Goal: Transaction & Acquisition: Purchase product/service

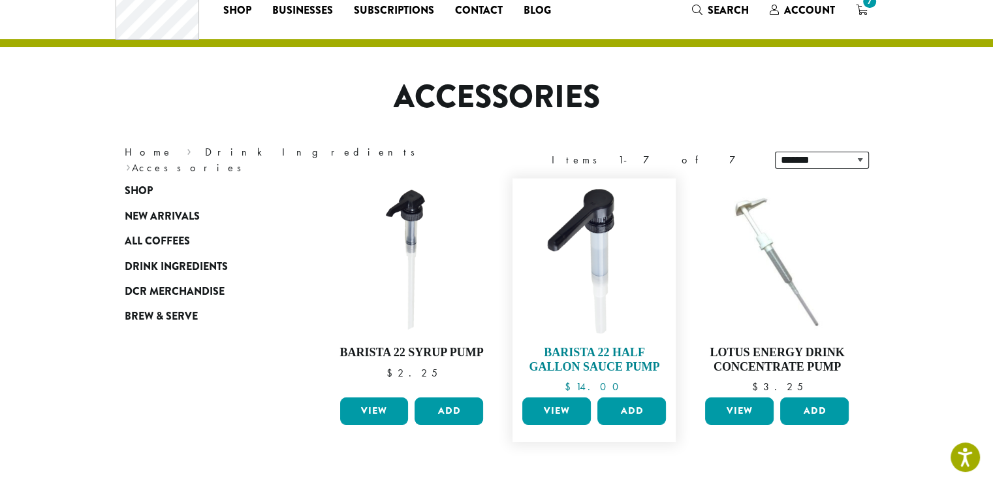
scroll to position [65, 0]
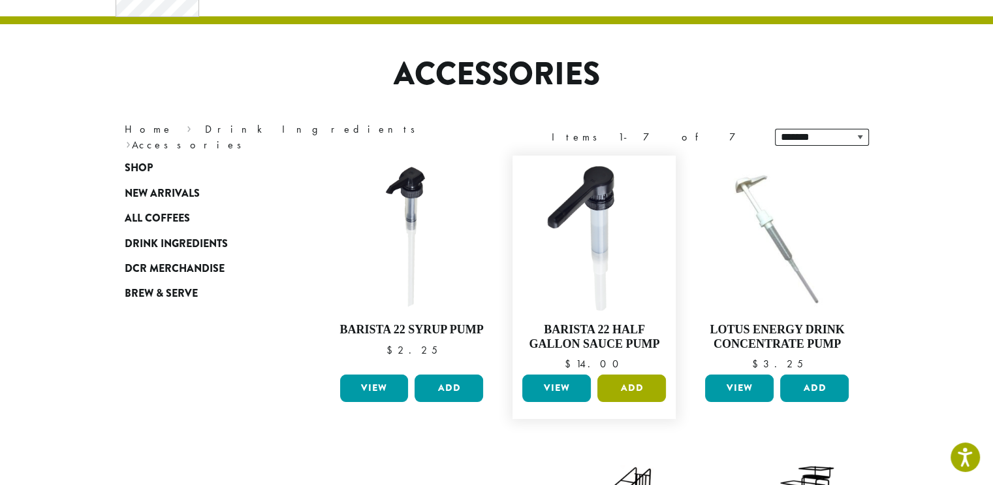
click at [632, 382] on button "Add" at bounding box center [632, 387] width 69 height 27
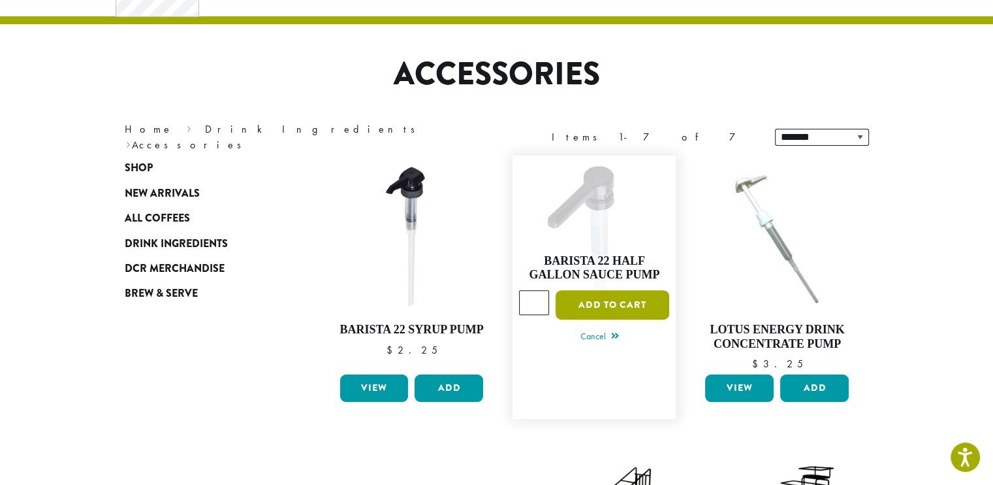
click at [627, 297] on button "Add to cart" at bounding box center [613, 304] width 114 height 29
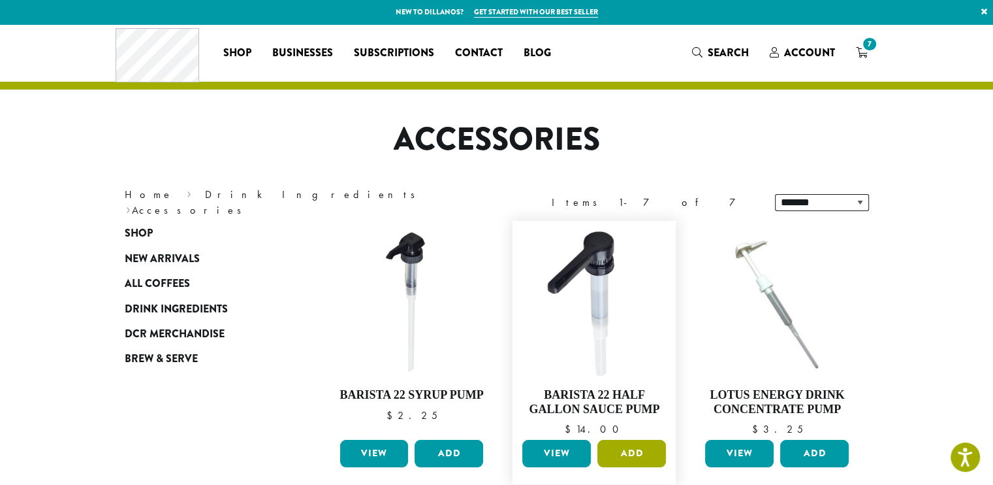
click at [638, 446] on button "Add" at bounding box center [632, 453] width 69 height 27
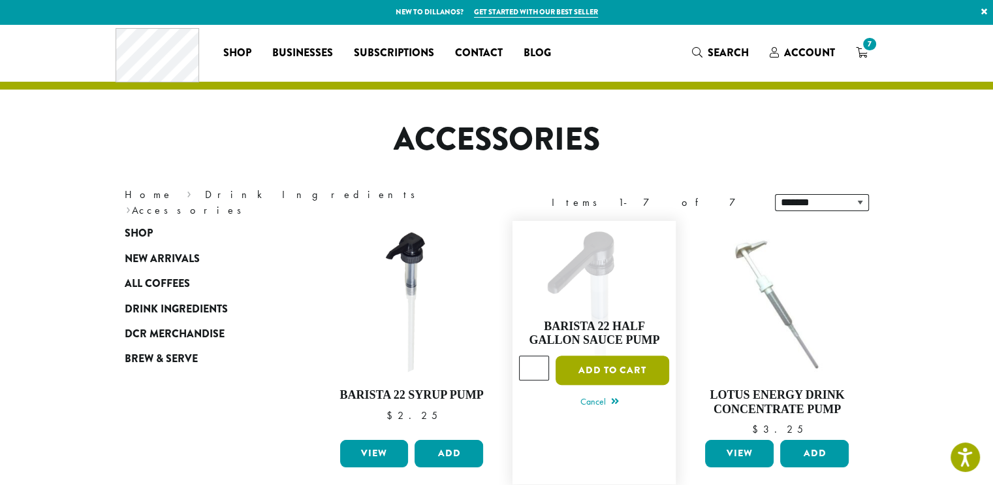
click at [637, 374] on button "Add to cart" at bounding box center [613, 369] width 114 height 29
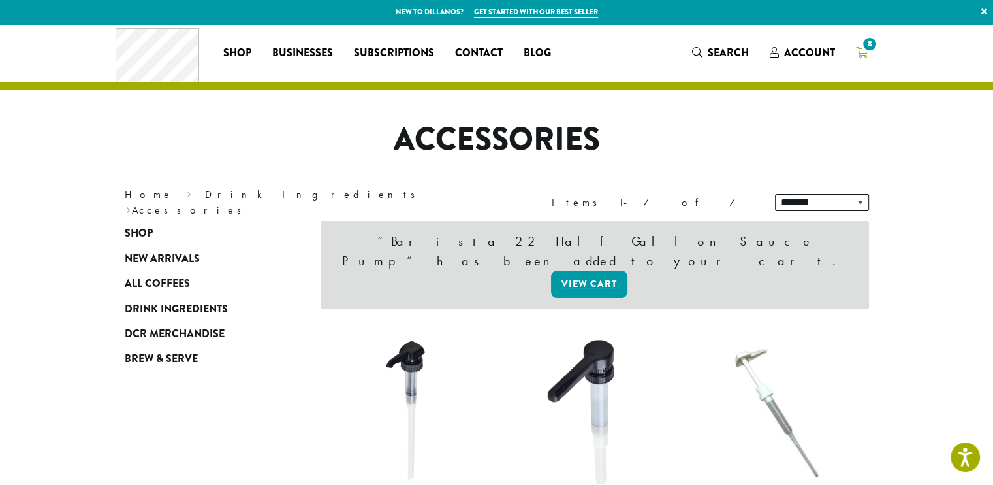
click at [867, 42] on span "8" at bounding box center [870, 44] width 18 height 18
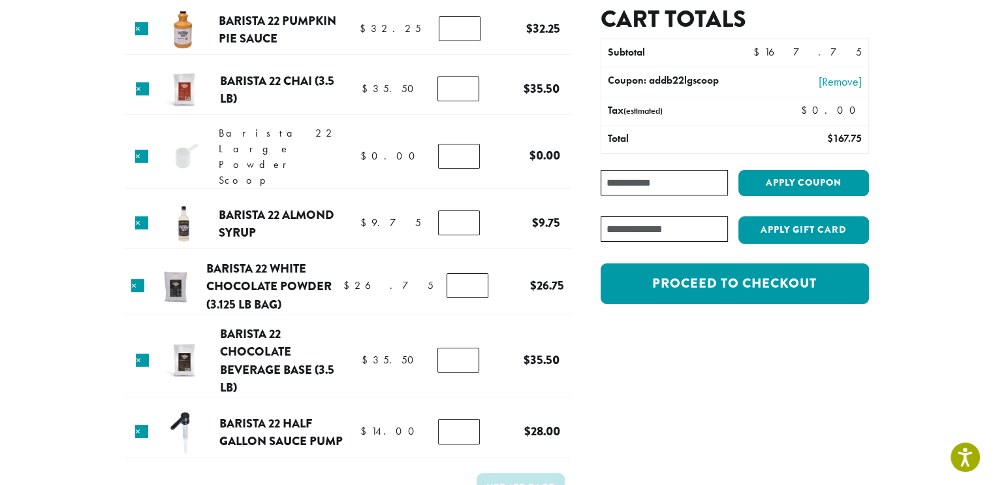
scroll to position [131, 0]
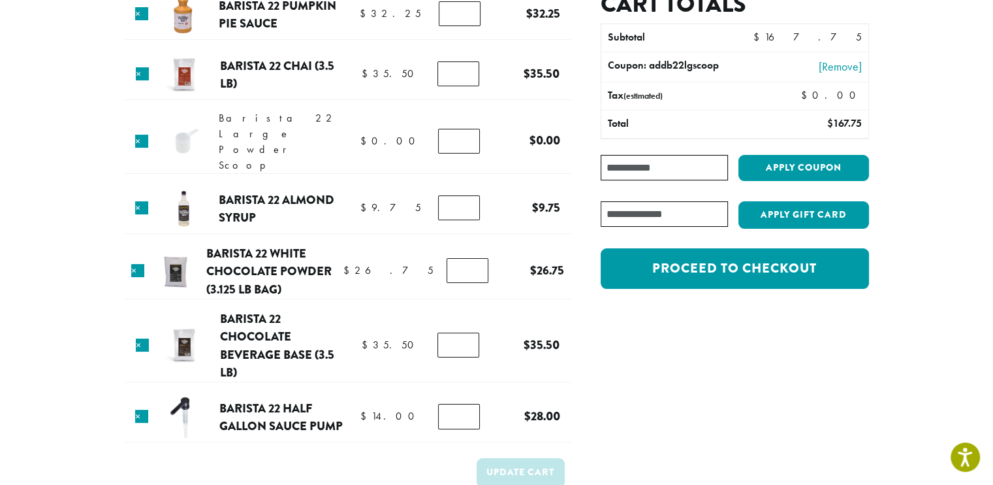
type input "*"
click at [467, 406] on input "*" at bounding box center [459, 416] width 42 height 25
click at [525, 458] on button "Update cart" at bounding box center [521, 472] width 88 height 29
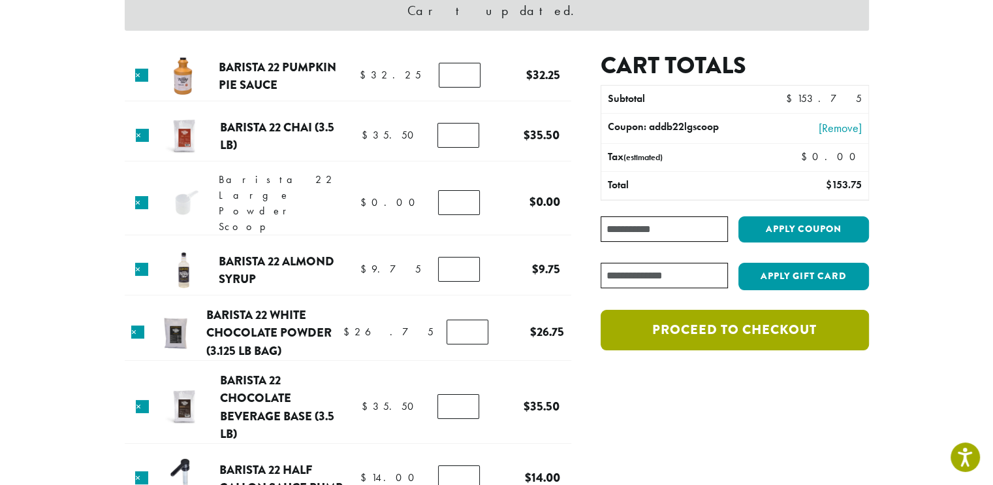
click at [717, 332] on link "Proceed to checkout" at bounding box center [735, 330] width 268 height 40
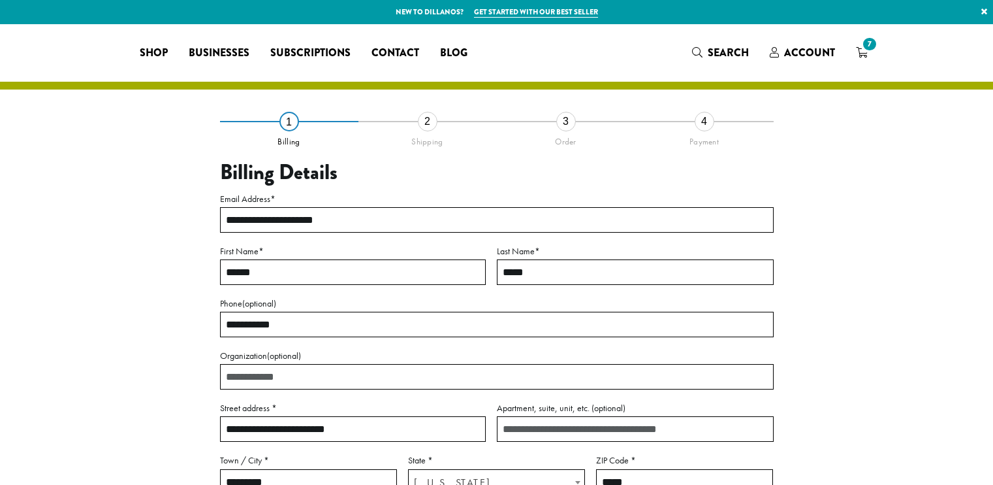
select select "**"
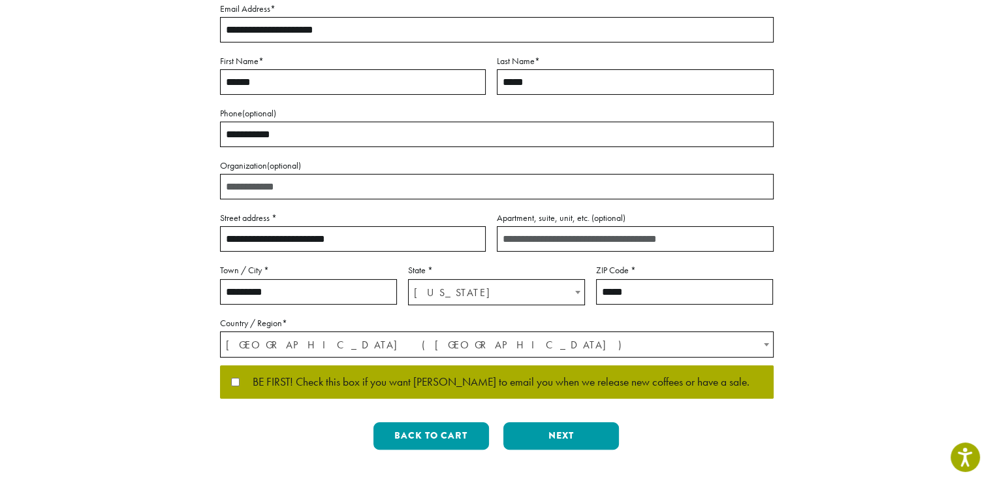
scroll to position [196, 0]
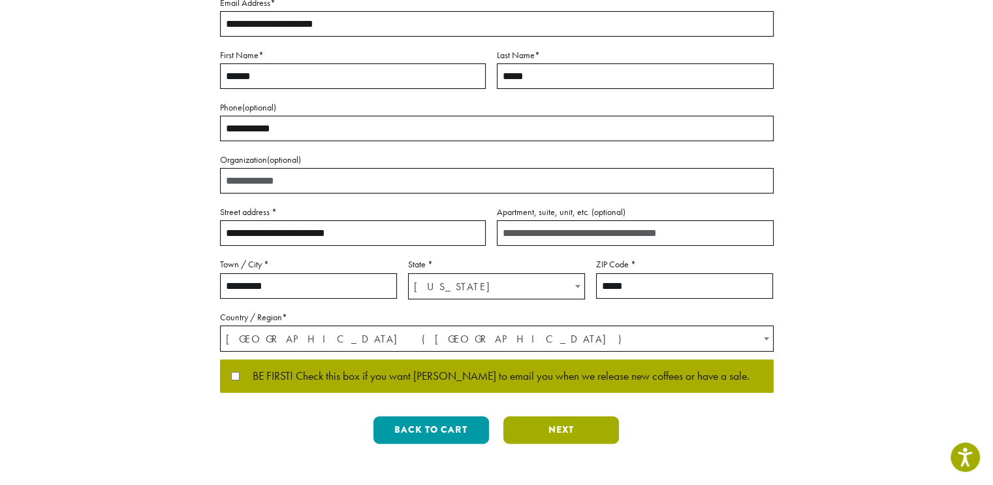
click at [549, 426] on button "Next" at bounding box center [562, 429] width 116 height 27
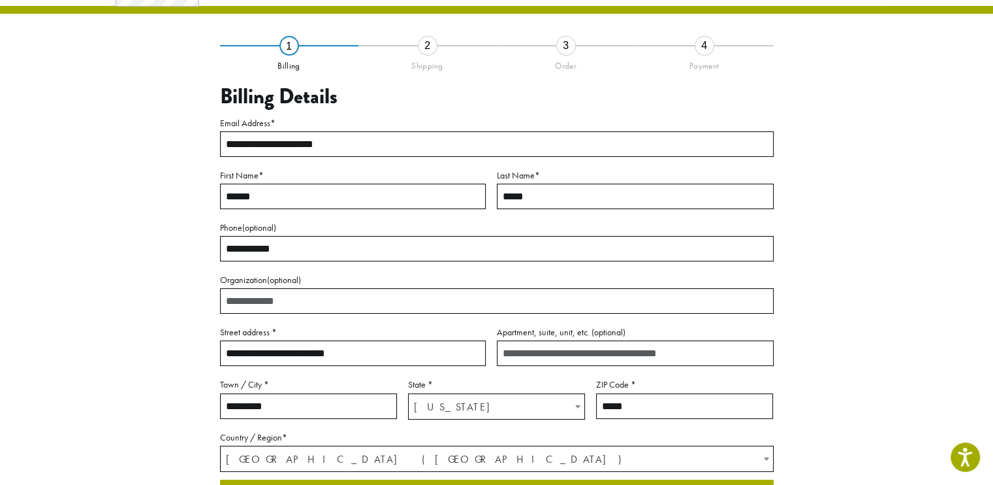
scroll to position [65, 0]
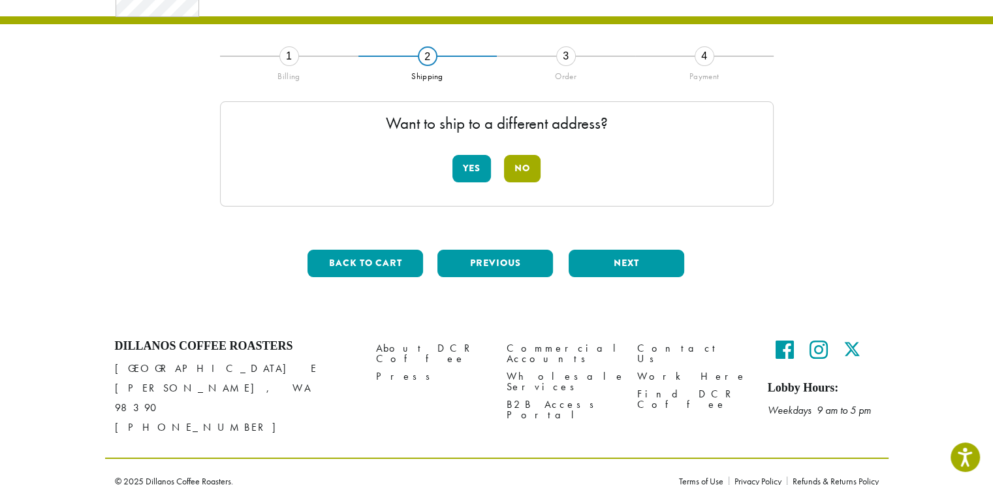
click at [529, 155] on button "No" at bounding box center [522, 168] width 37 height 27
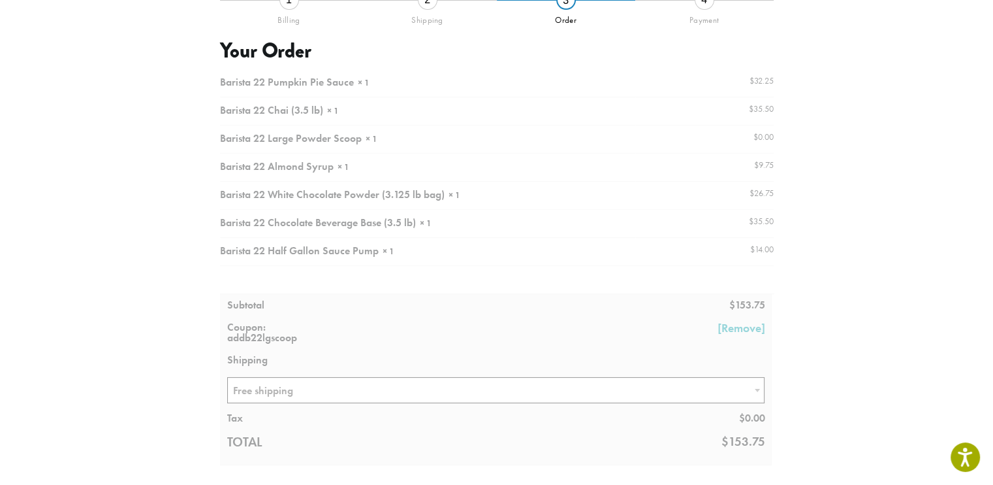
scroll to position [196, 0]
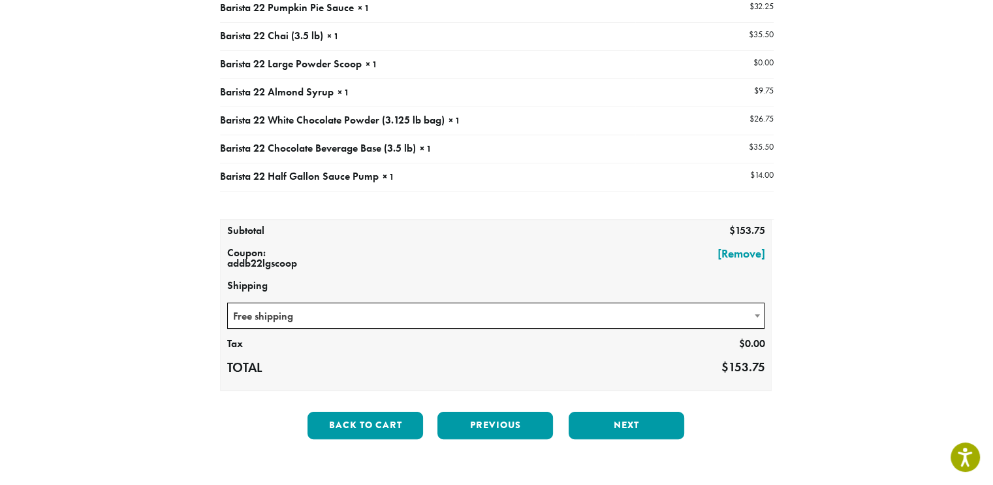
click at [462, 314] on span "Free shipping" at bounding box center [496, 315] width 537 height 25
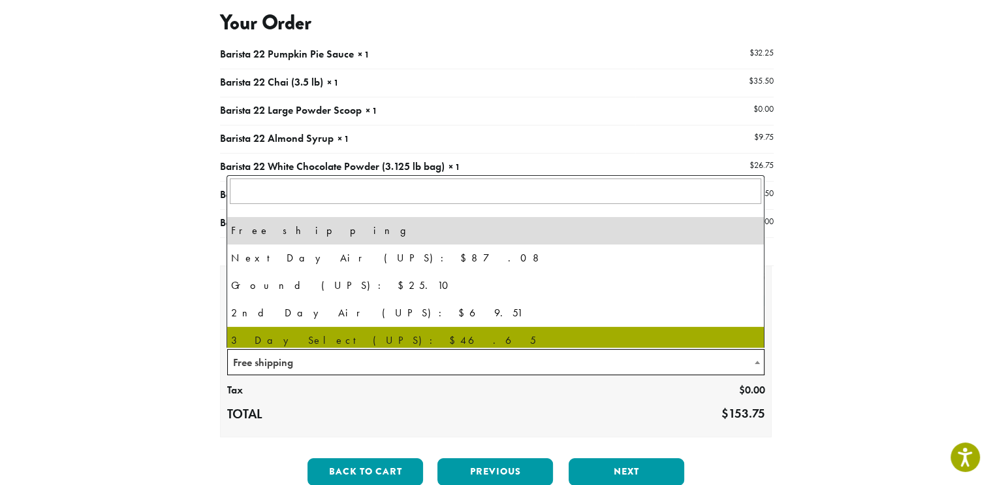
scroll to position [131, 0]
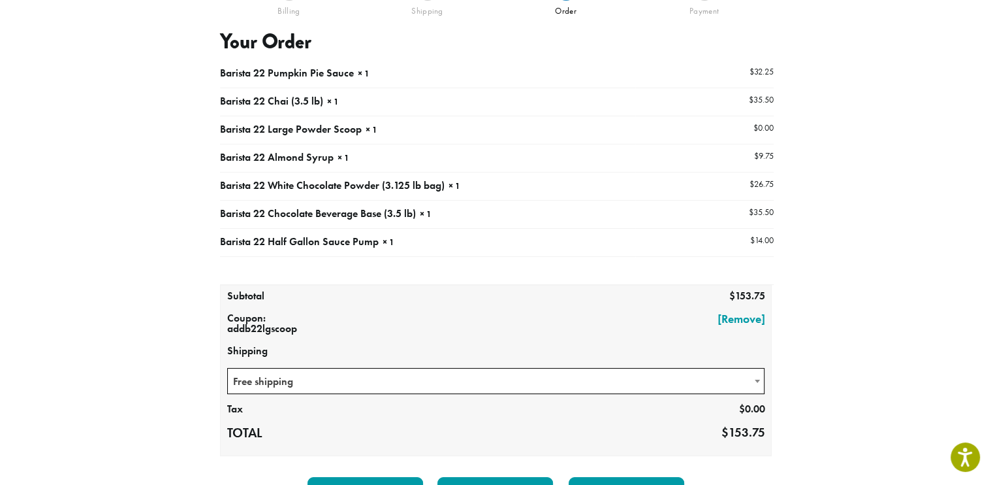
click at [197, 312] on div "**********" at bounding box center [497, 252] width 745 height 524
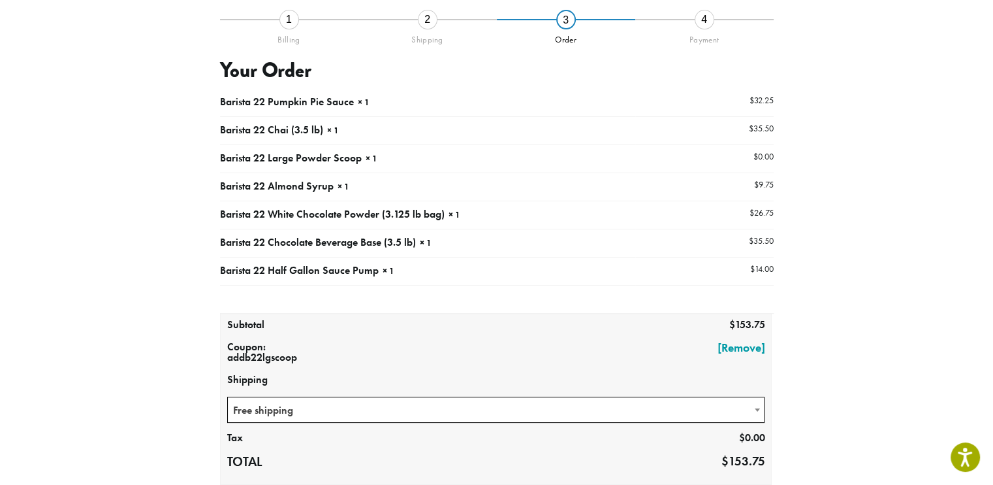
scroll to position [65, 0]
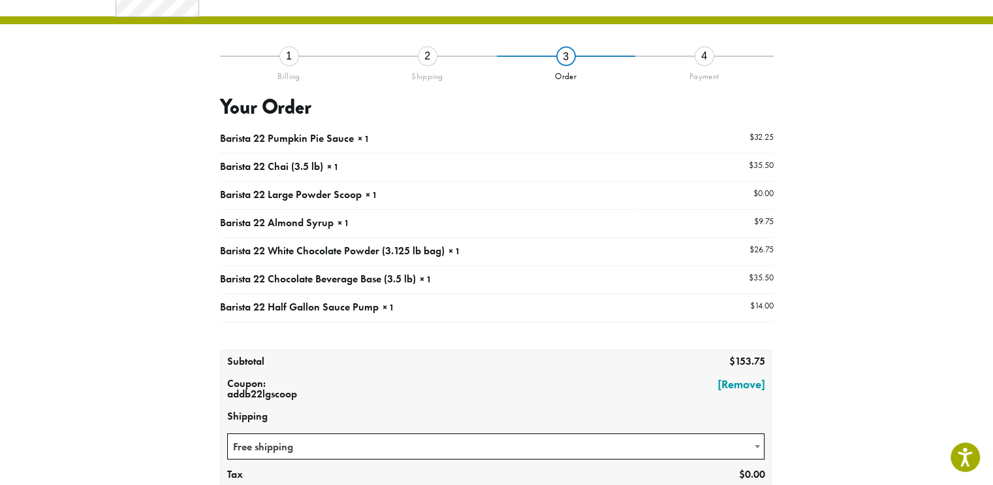
click at [108, 207] on div "**********" at bounding box center [497, 285] width 784 height 653
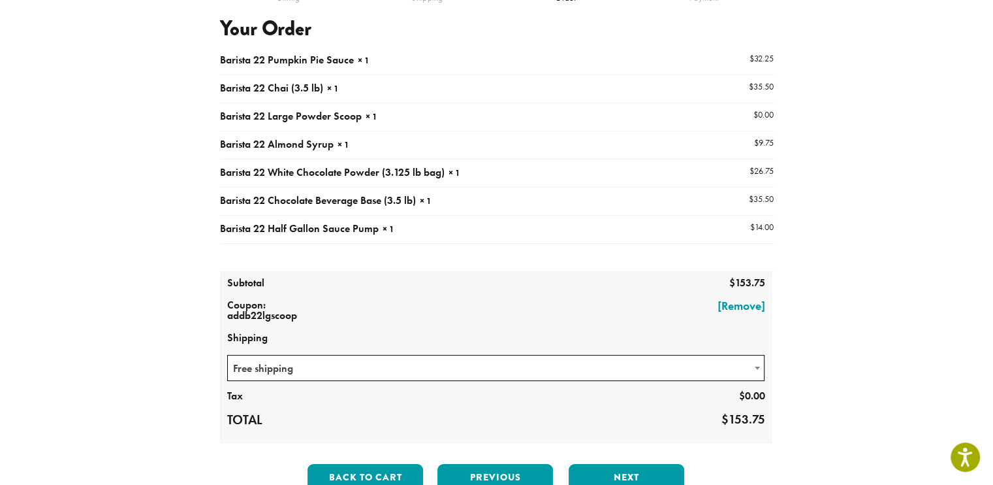
scroll to position [261, 0]
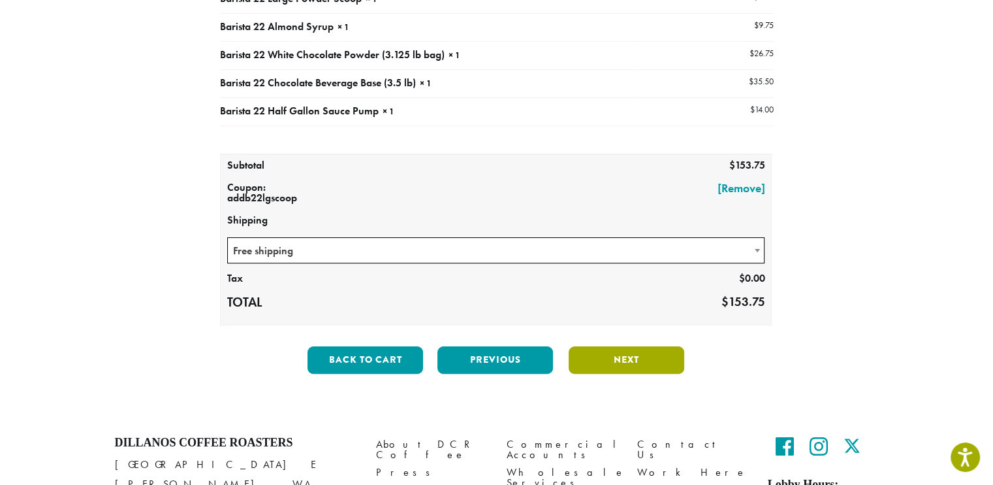
click at [598, 359] on button "Next" at bounding box center [627, 359] width 116 height 27
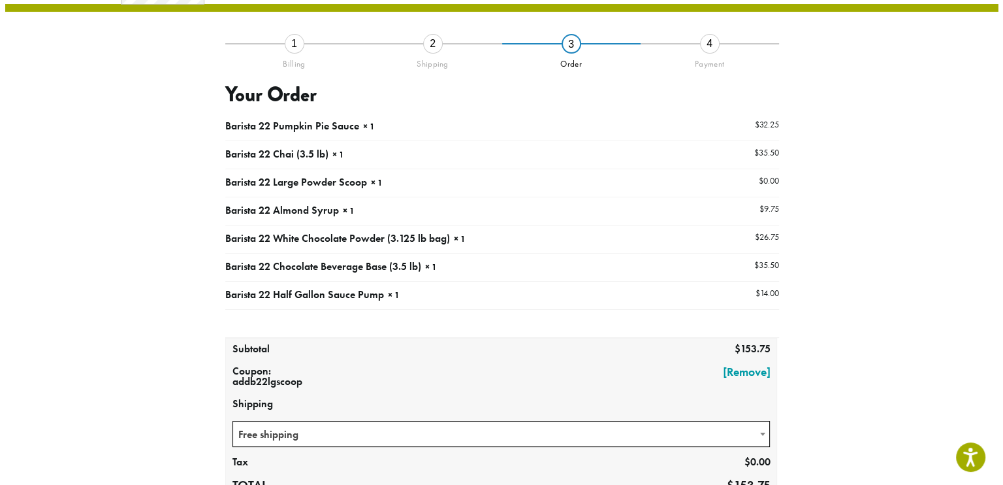
scroll to position [74, 0]
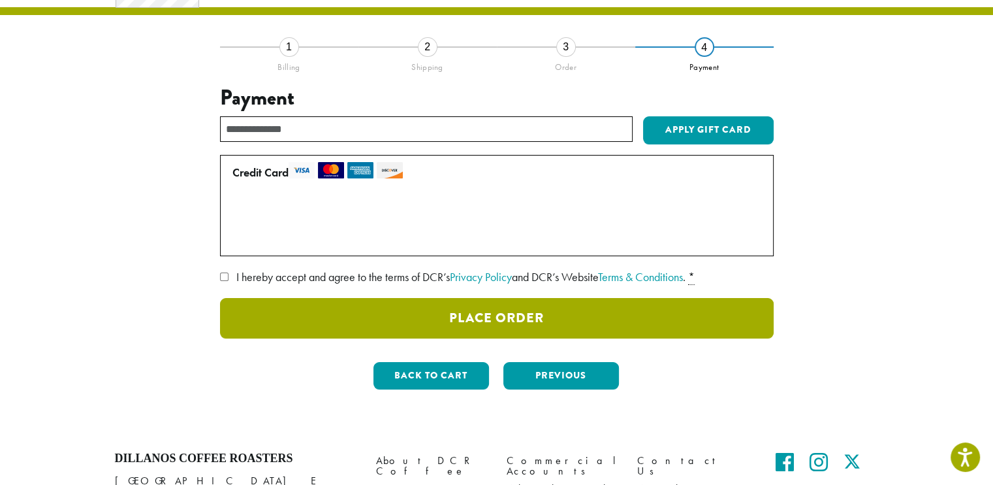
click at [545, 322] on button "Place Order" at bounding box center [497, 318] width 554 height 40
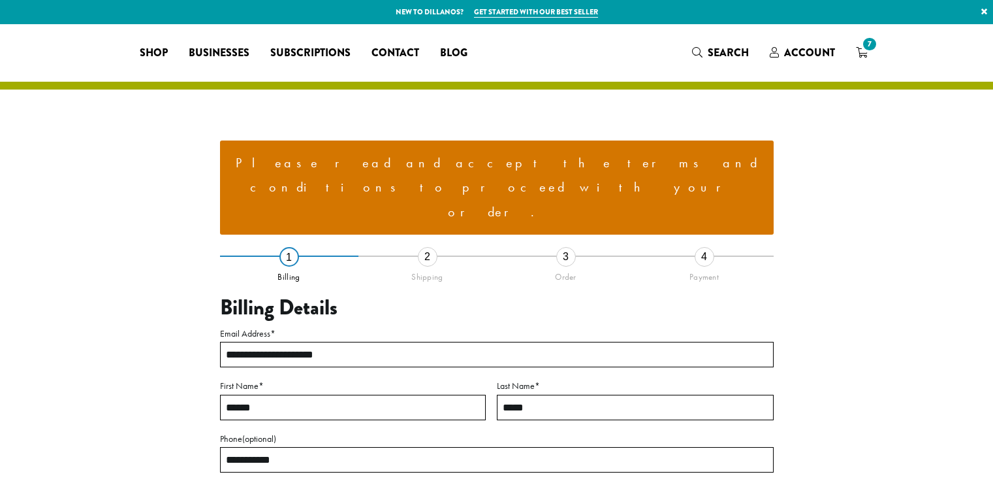
select select "**"
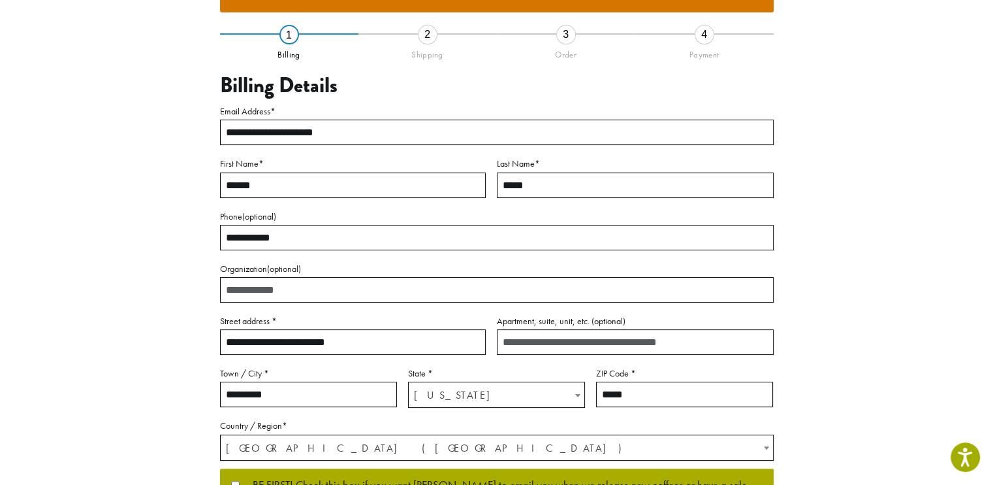
scroll to position [327, 0]
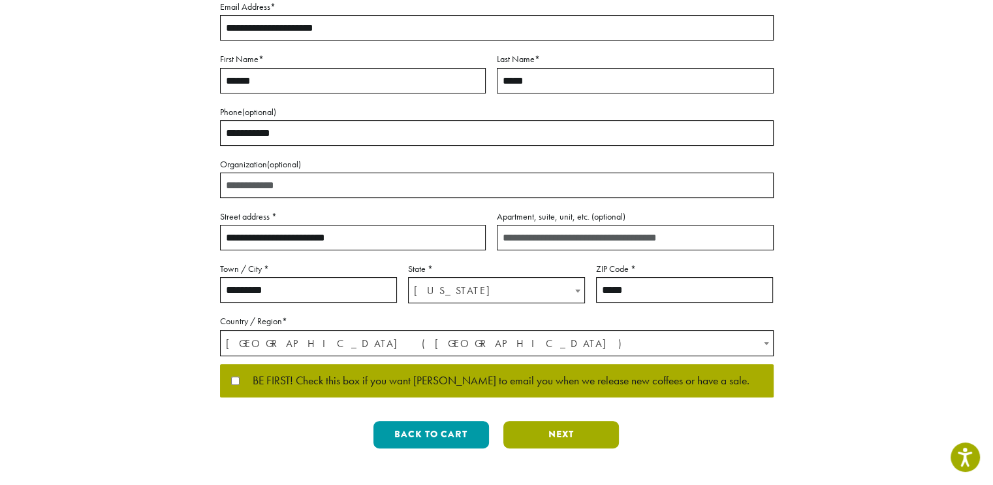
click at [534, 421] on button "Next" at bounding box center [562, 434] width 116 height 27
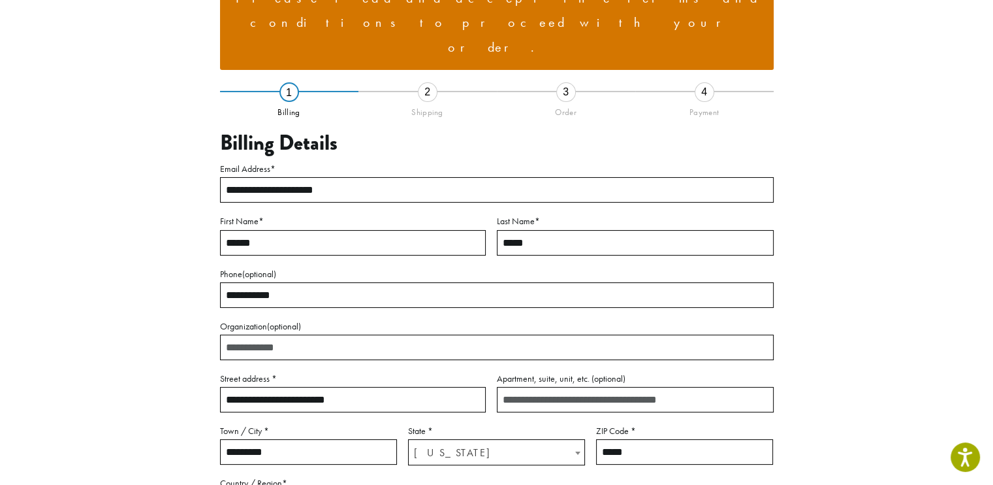
scroll to position [152, 0]
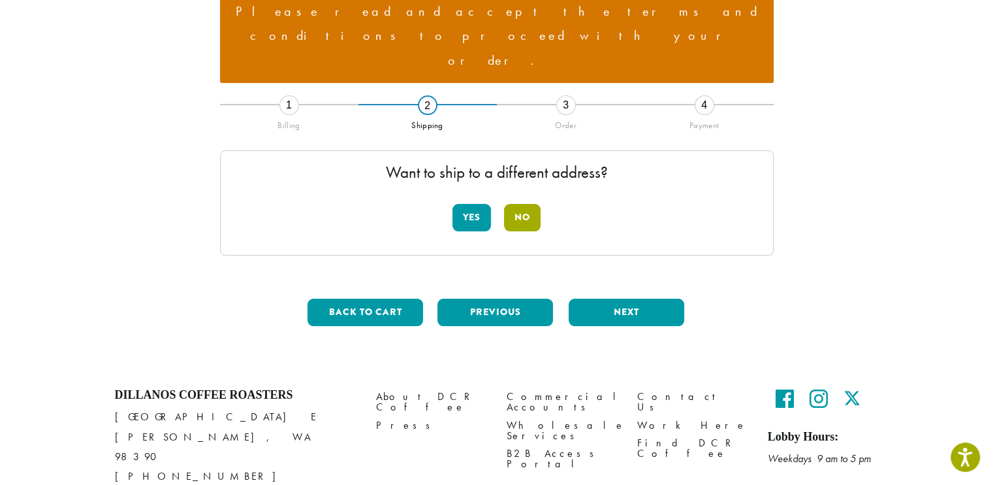
click at [525, 204] on button "No" at bounding box center [522, 217] width 37 height 27
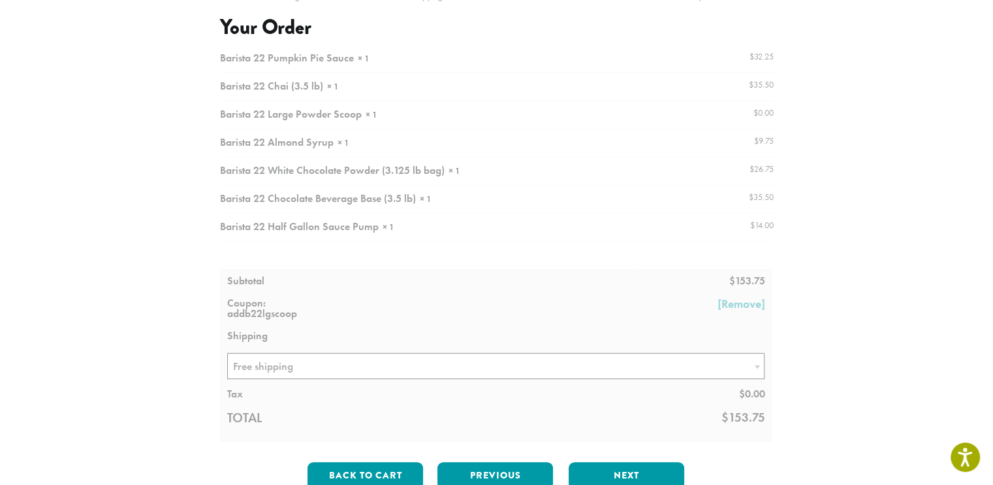
scroll to position [282, 0]
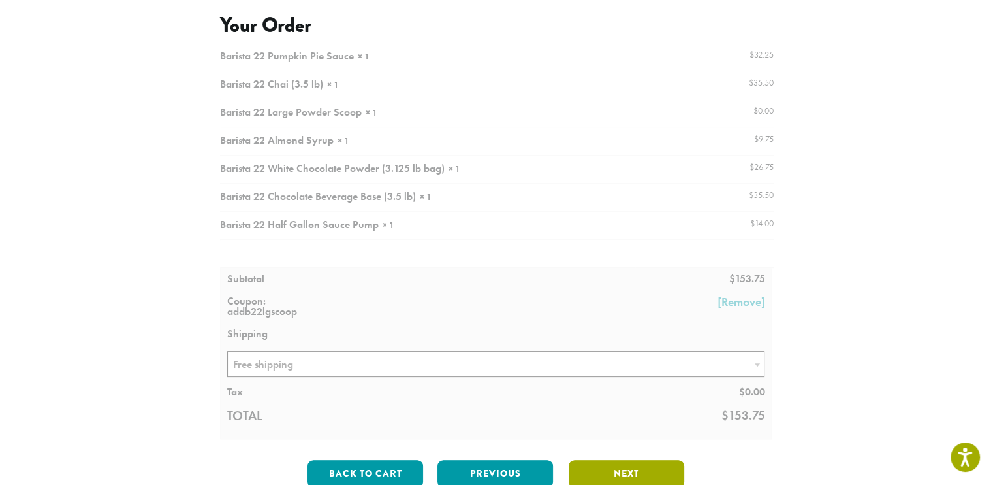
click at [645, 460] on button "Next" at bounding box center [627, 473] width 116 height 27
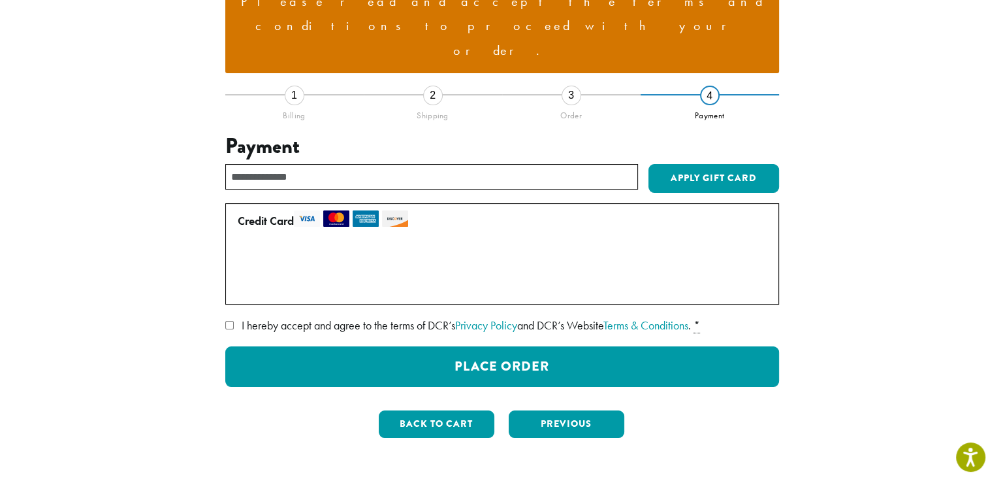
scroll to position [161, 0]
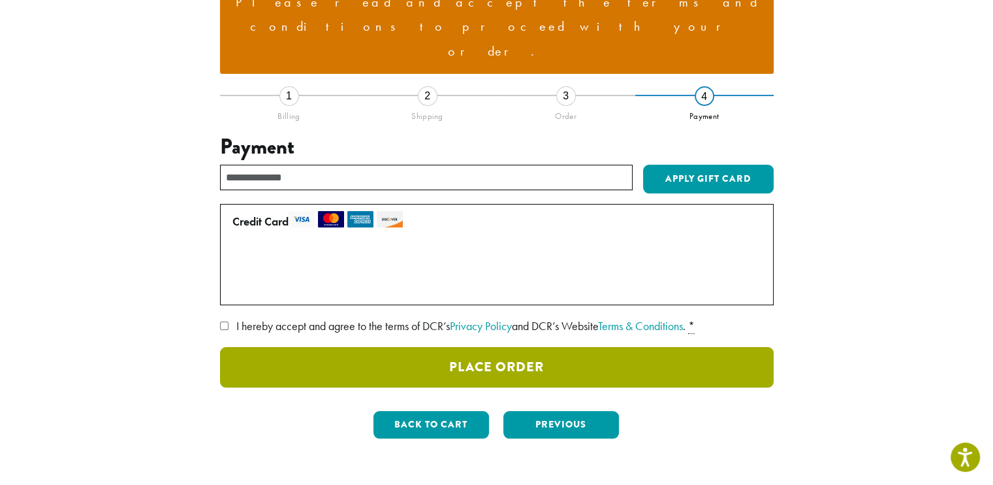
click at [272, 347] on button "Place Order" at bounding box center [497, 367] width 554 height 40
